Goal: Check status: Check status

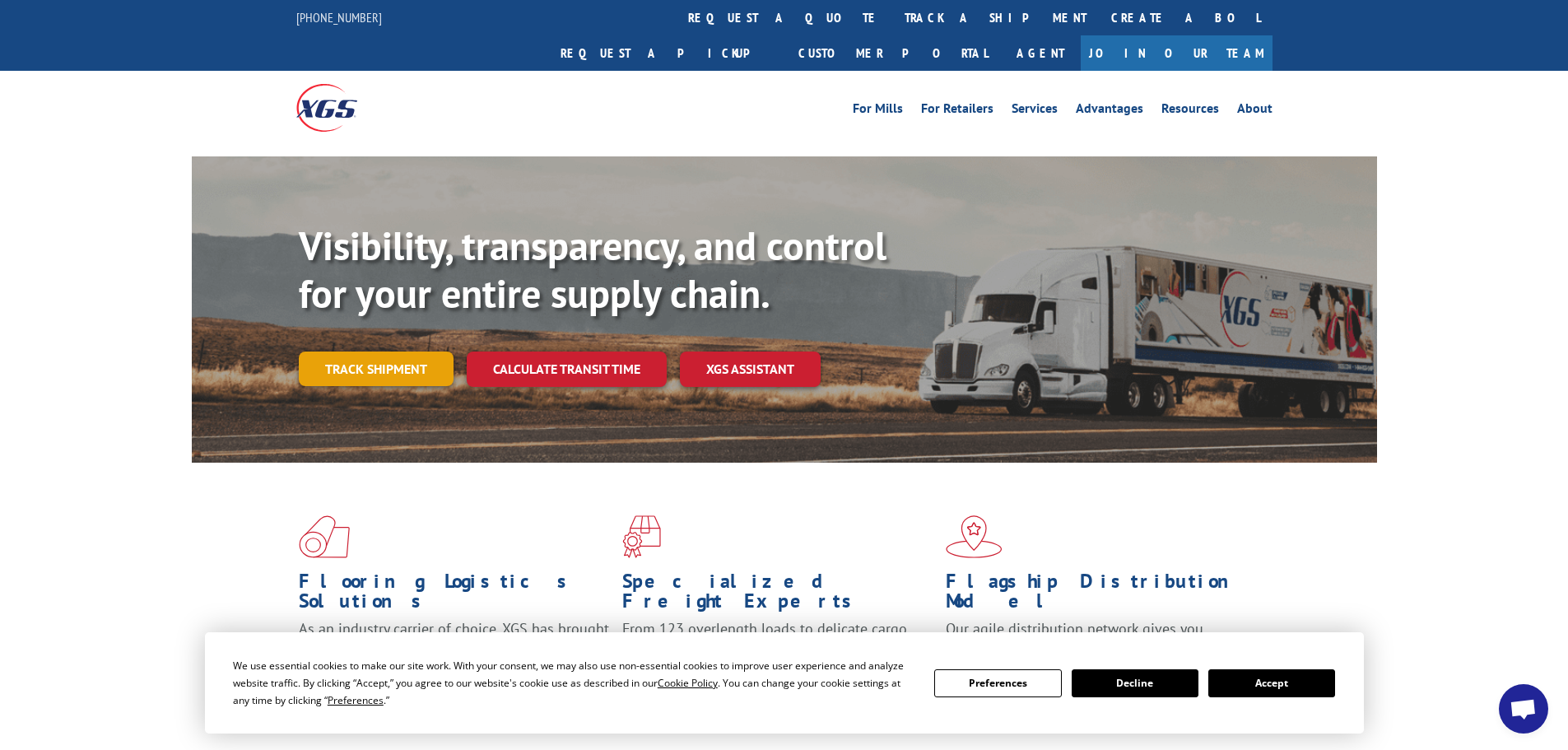
click at [390, 351] on link "Track shipment" at bounding box center [376, 368] width 155 height 34
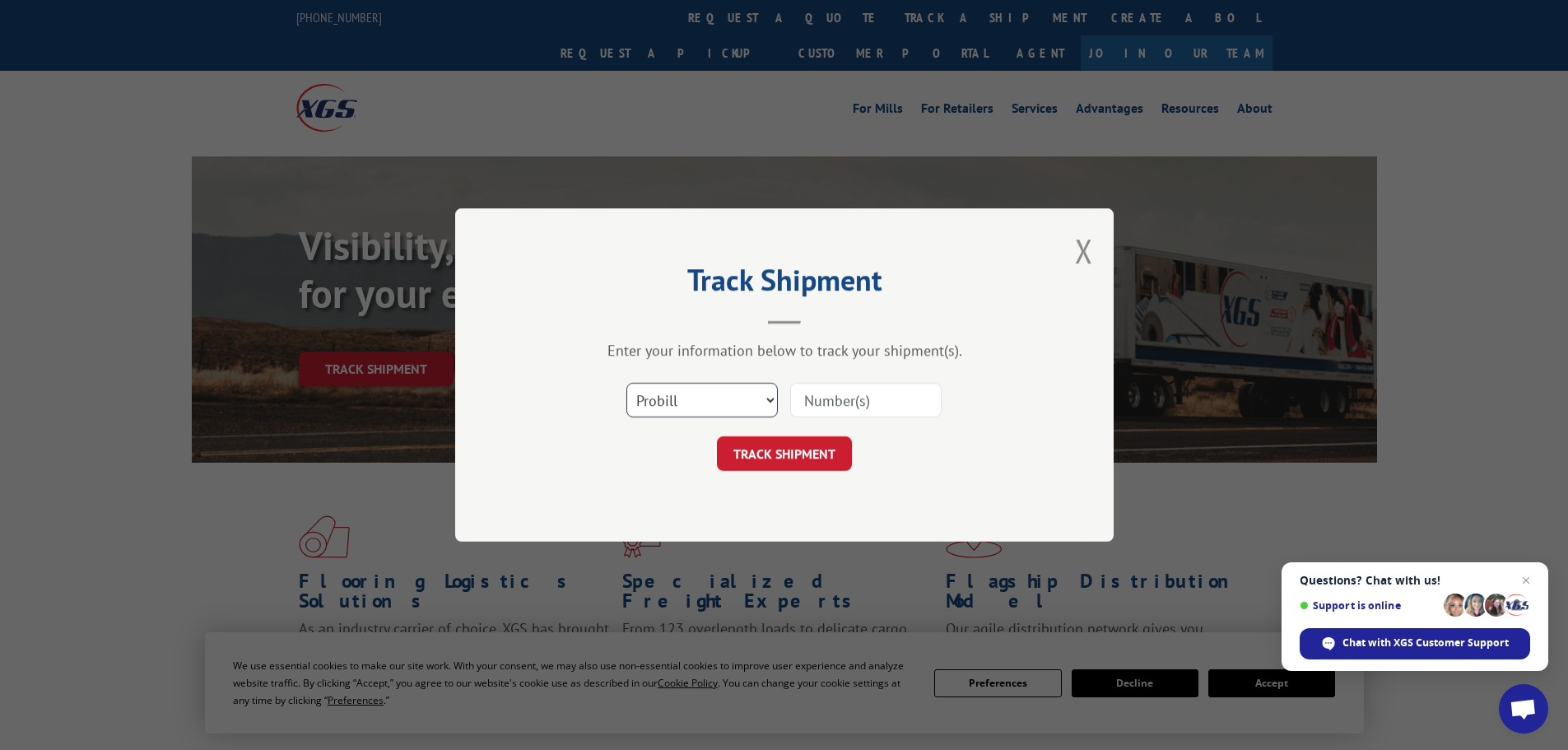
click at [771, 396] on select "Select category... Probill BOL PO" at bounding box center [701, 400] width 151 height 34
select select "bol"
click at [626, 383] on select "Select category... Probill BOL PO" at bounding box center [701, 400] width 151 height 34
paste input "6014629"
type input "6014629"
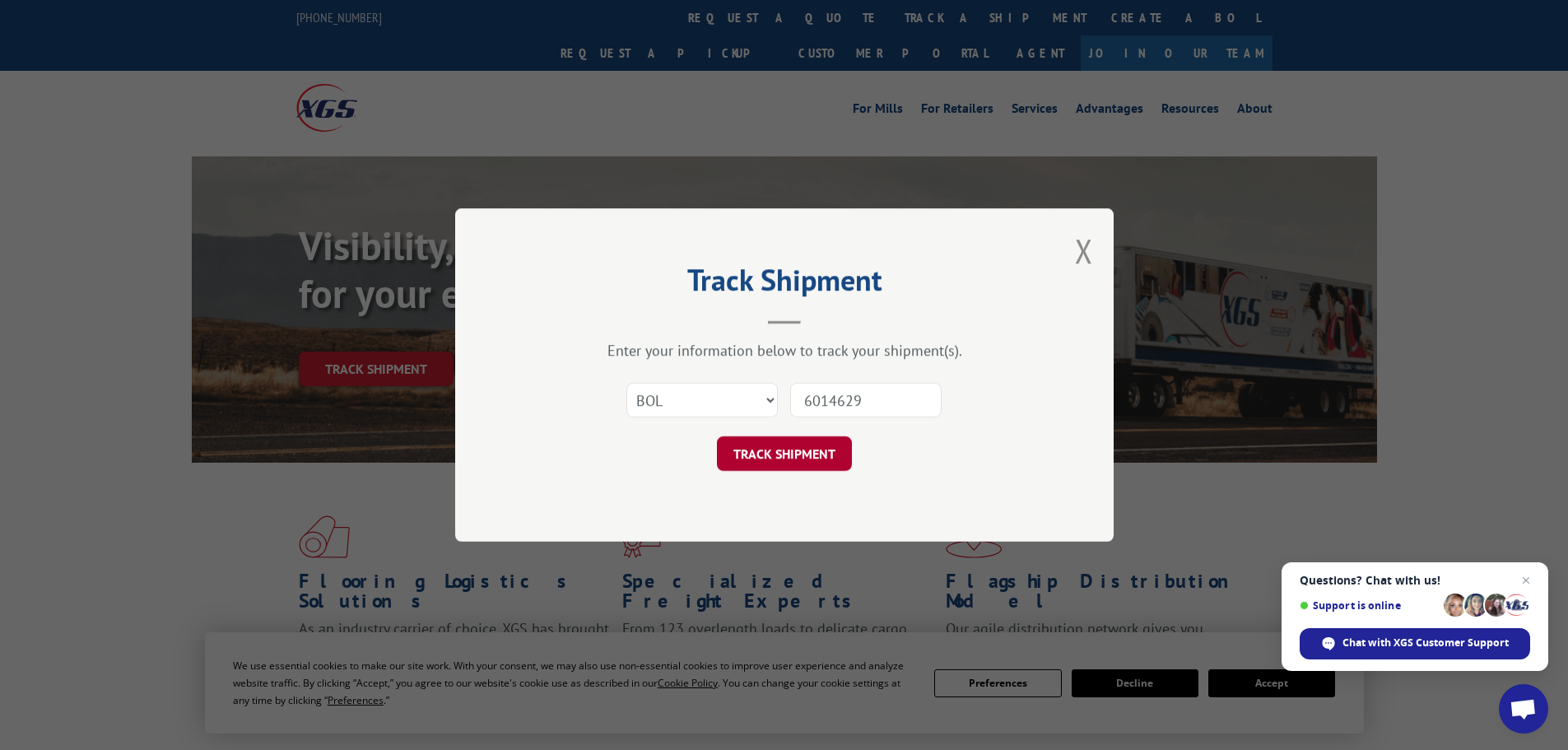
click at [797, 458] on button "TRACK SHIPMENT" at bounding box center [784, 453] width 135 height 34
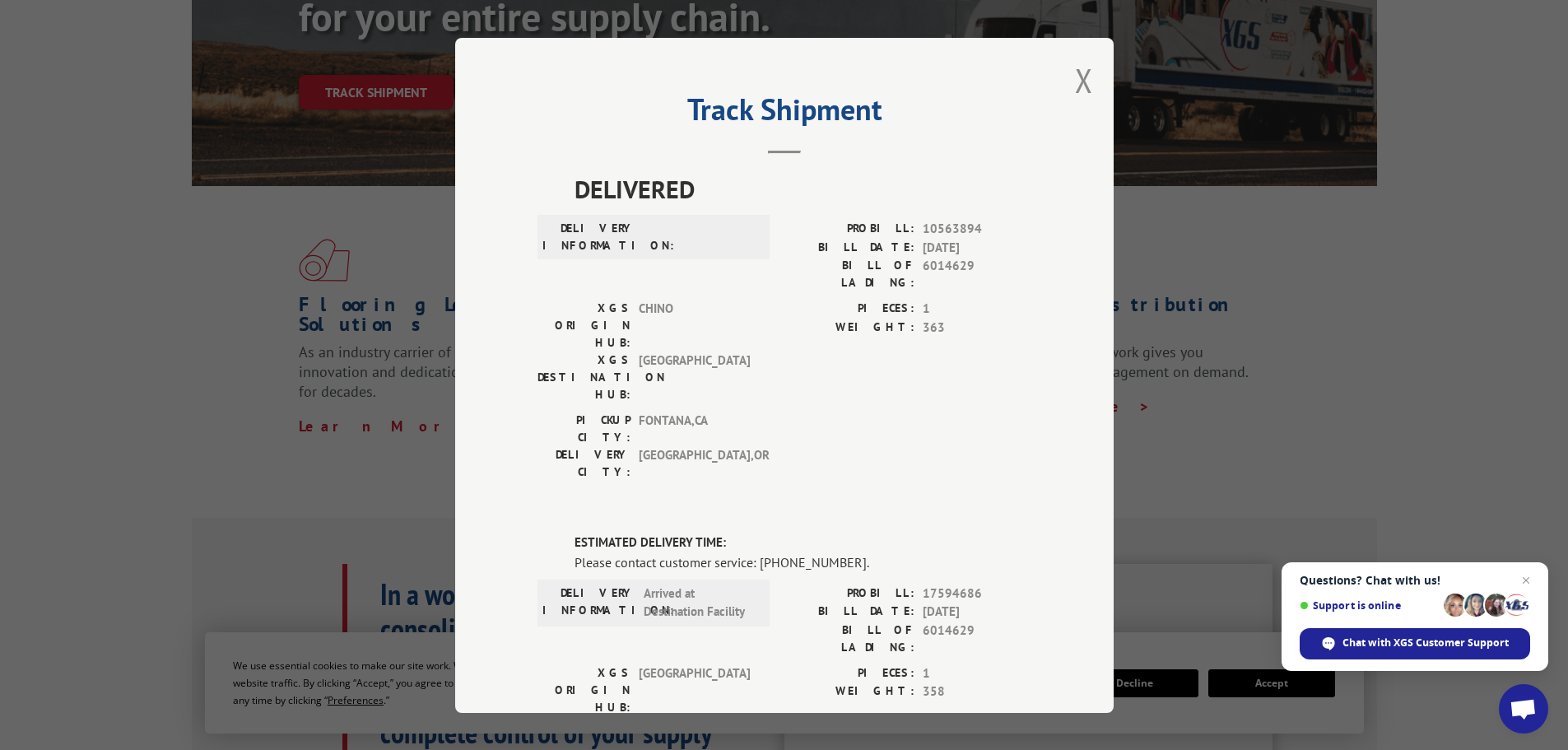
scroll to position [247, 0]
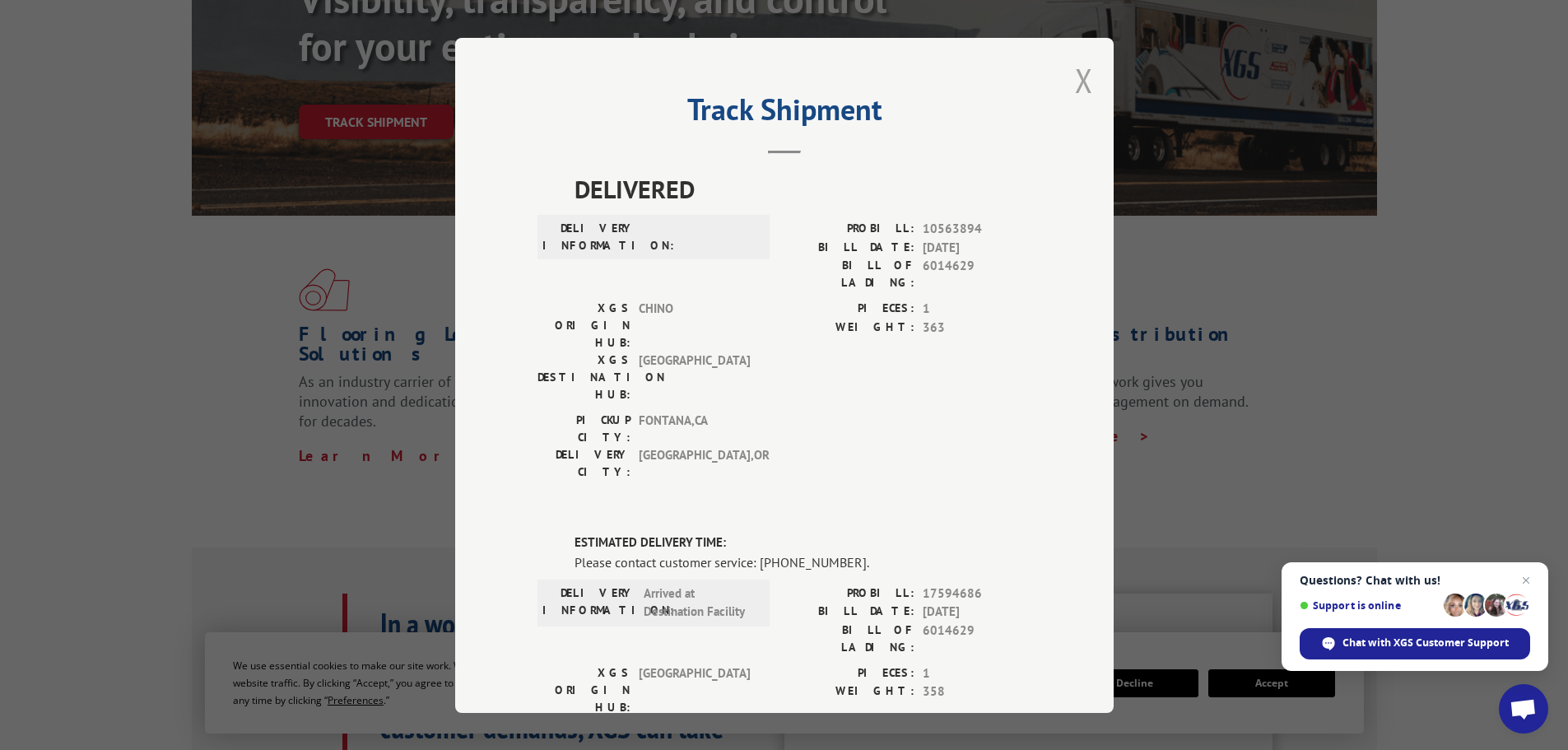
click at [1076, 79] on button "Close modal" at bounding box center [1084, 80] width 18 height 43
